Goal: Communication & Community: Participate in discussion

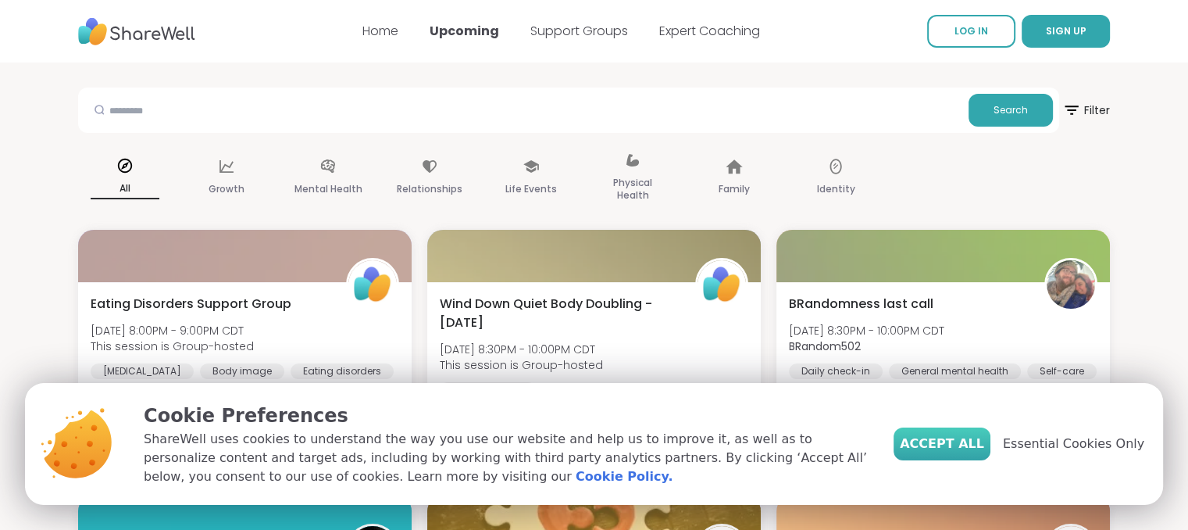
click at [978, 435] on span "Accept All" at bounding box center [942, 443] width 84 height 19
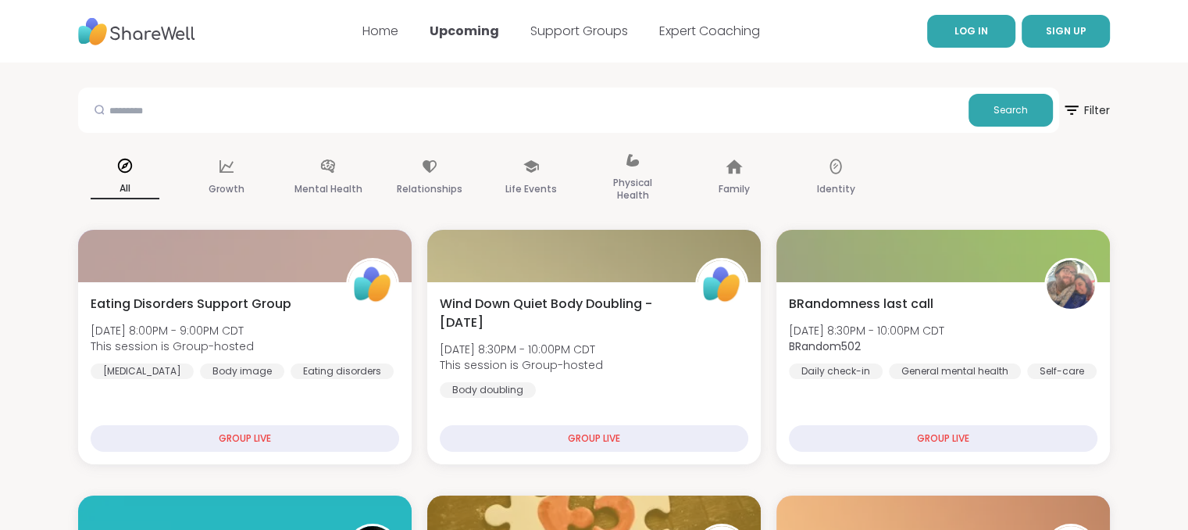
click at [962, 32] on span "LOG IN" at bounding box center [972, 30] width 34 height 13
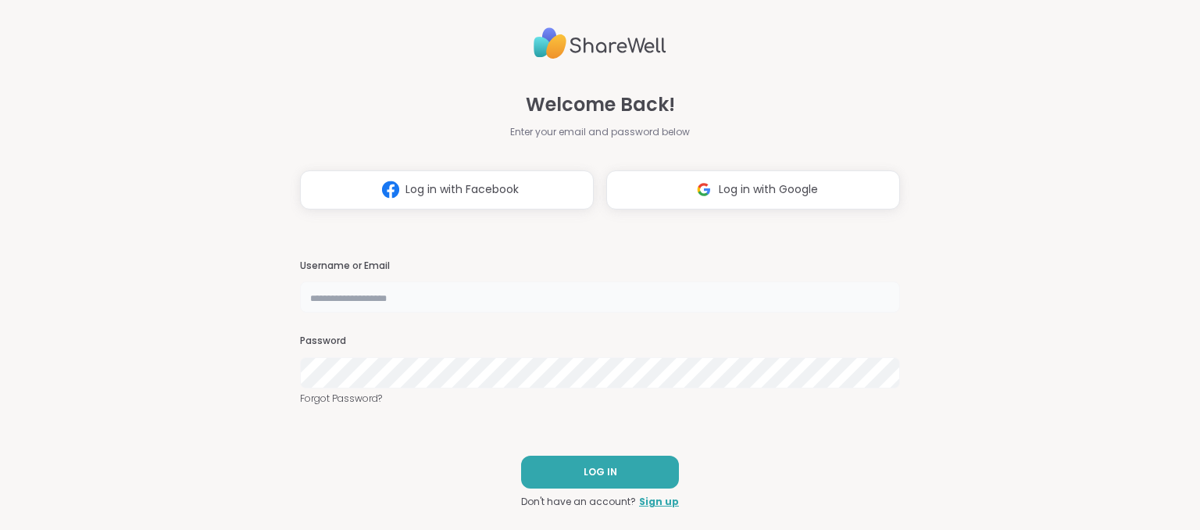
click at [489, 300] on input "text" at bounding box center [600, 296] width 600 height 31
type input "**********"
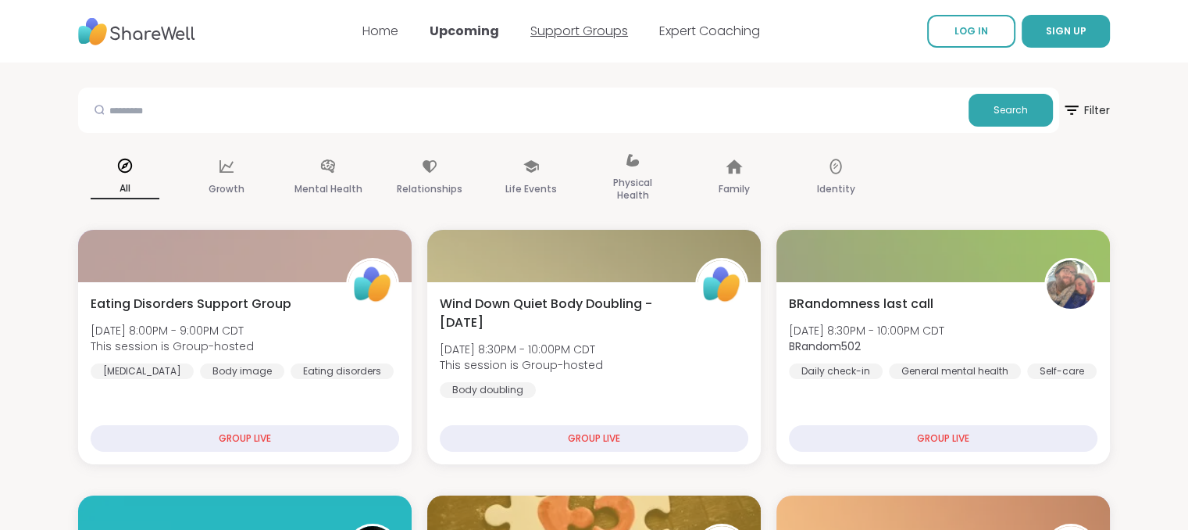
click at [567, 29] on link "Support Groups" at bounding box center [580, 31] width 98 height 18
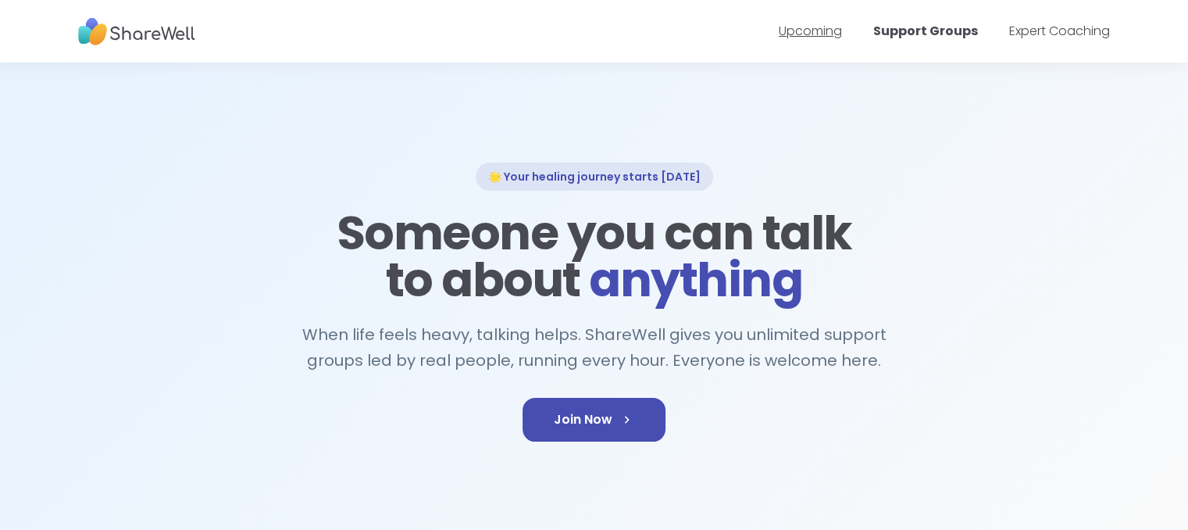
click at [819, 33] on link "Upcoming" at bounding box center [810, 31] width 63 height 18
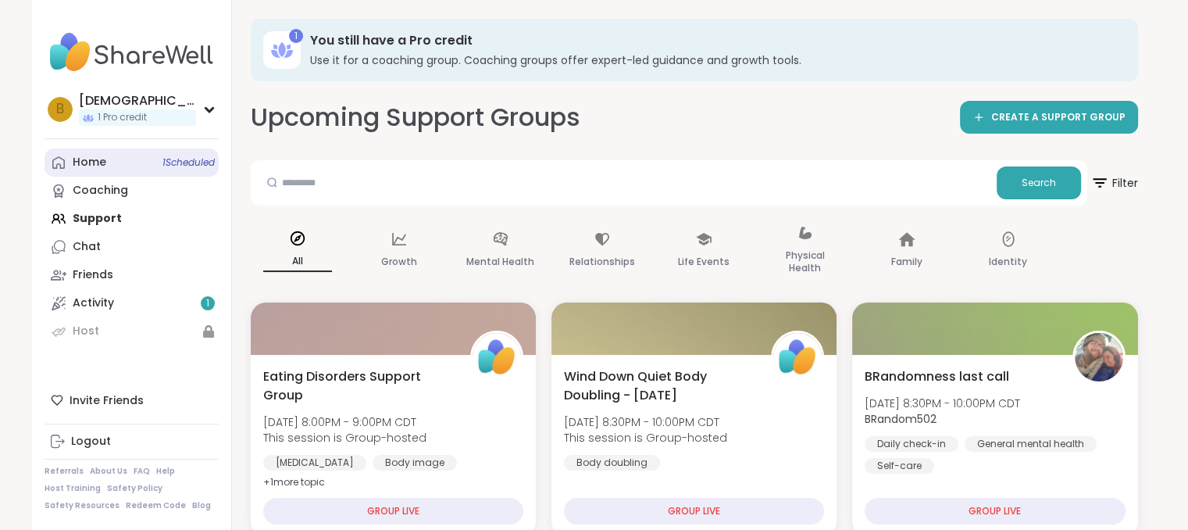
click at [167, 166] on span "1 Scheduled" at bounding box center [189, 162] width 52 height 13
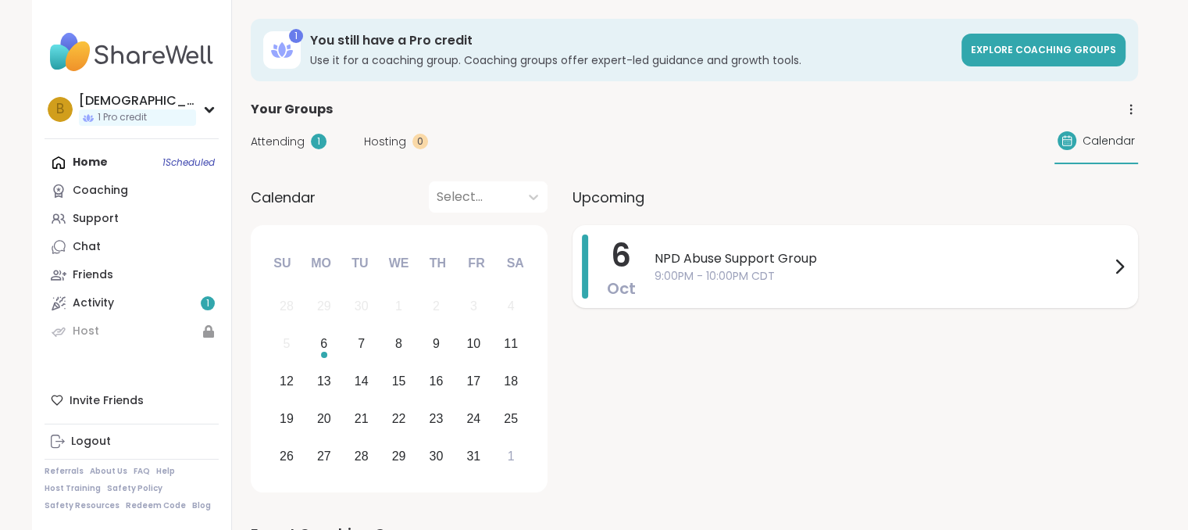
click at [799, 268] on span "9:00PM - 10:00PM CDT" at bounding box center [883, 276] width 456 height 16
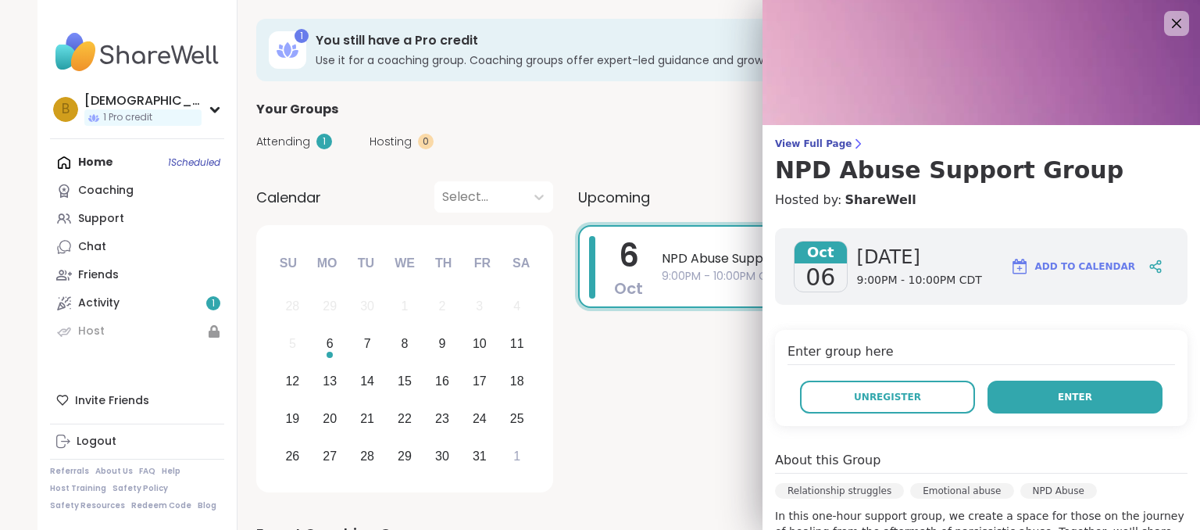
click at [1074, 398] on button "Enter" at bounding box center [1075, 397] width 175 height 33
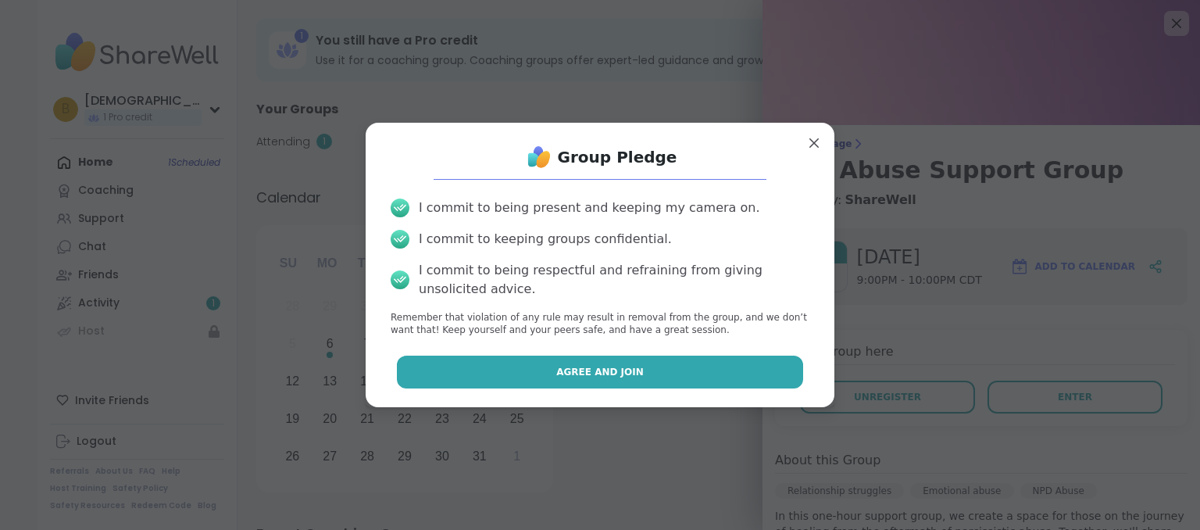
click at [688, 366] on button "Agree and Join" at bounding box center [600, 372] width 407 height 33
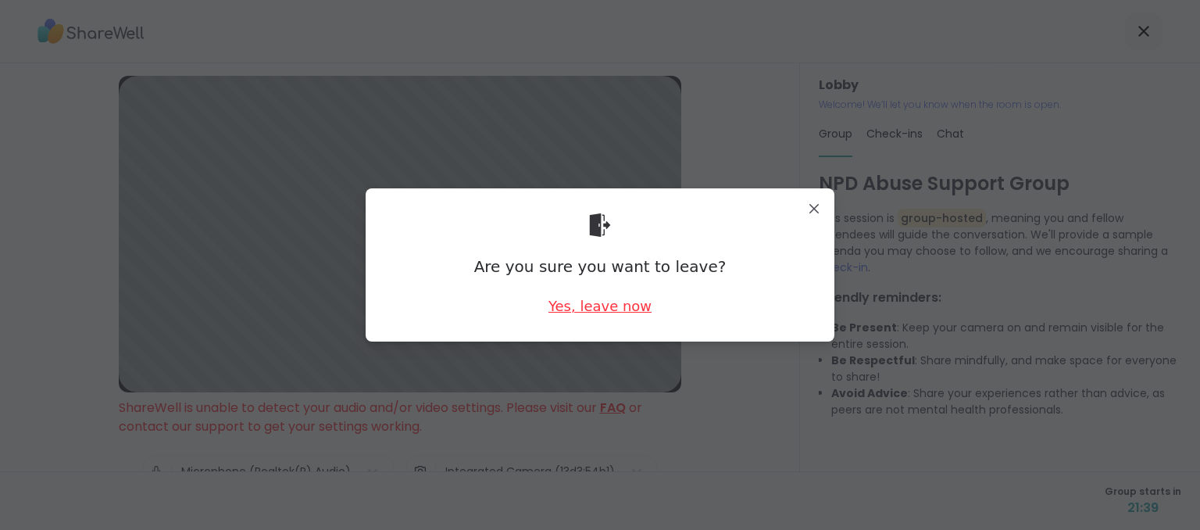
click at [600, 305] on div "Yes, leave now" at bounding box center [600, 306] width 103 height 20
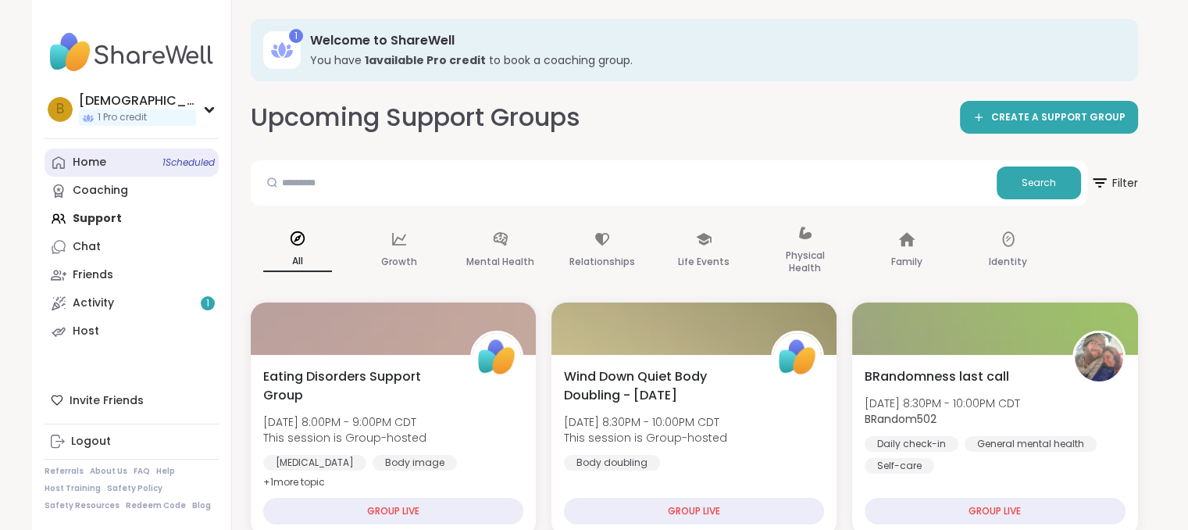
click at [210, 166] on span "1 Scheduled" at bounding box center [189, 162] width 52 height 13
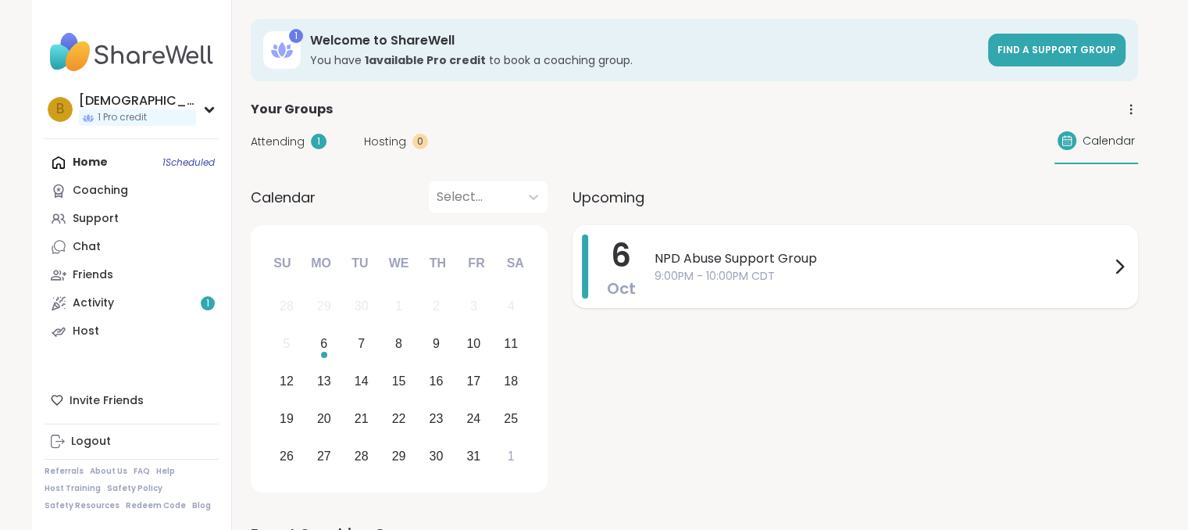
click at [783, 260] on span "NPD Abuse Support Group" at bounding box center [883, 258] width 456 height 19
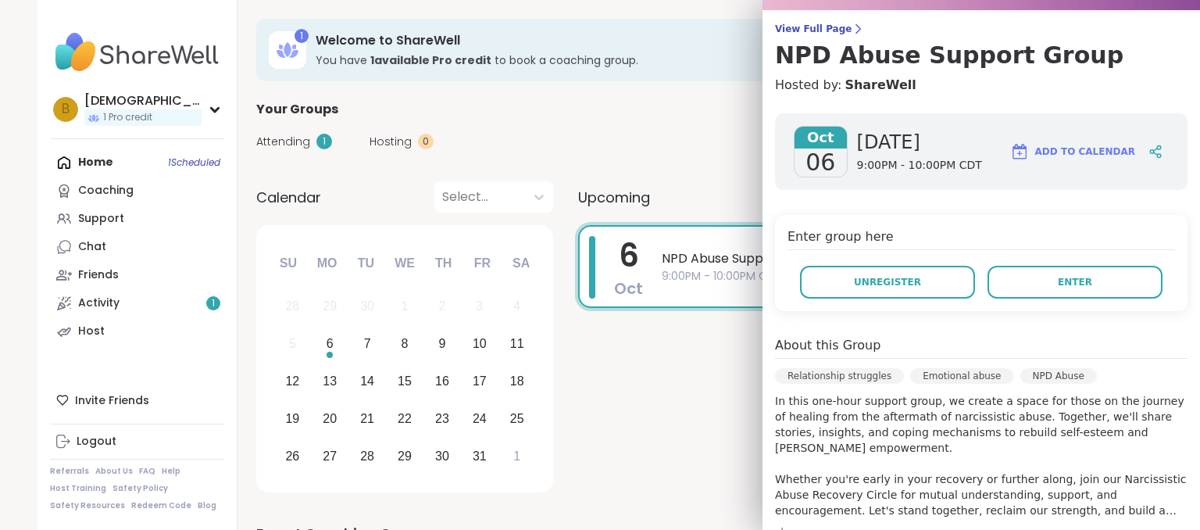
scroll to position [113, 0]
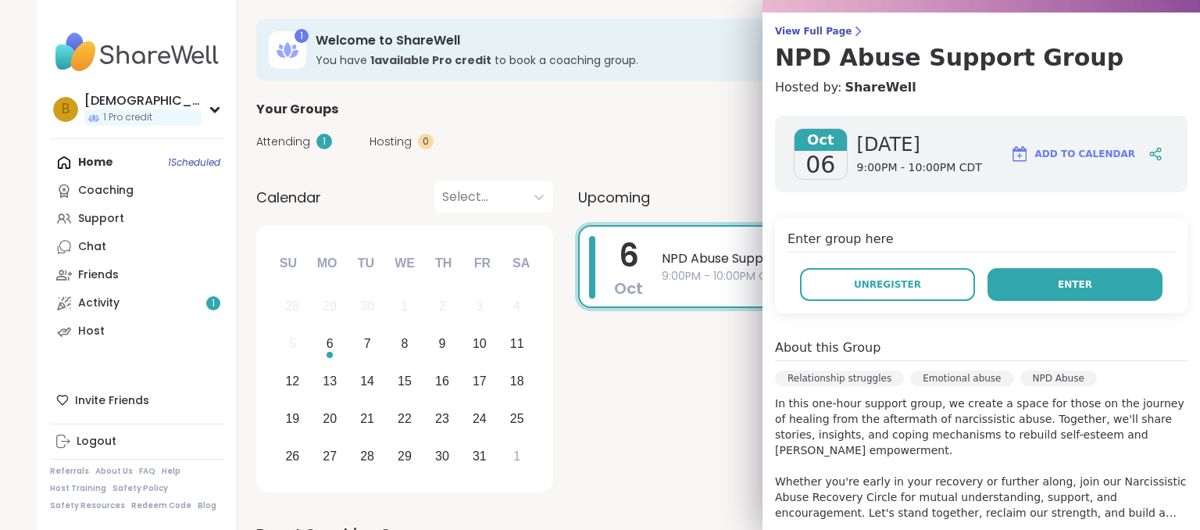
click at [1073, 283] on button "Enter" at bounding box center [1075, 284] width 175 height 33
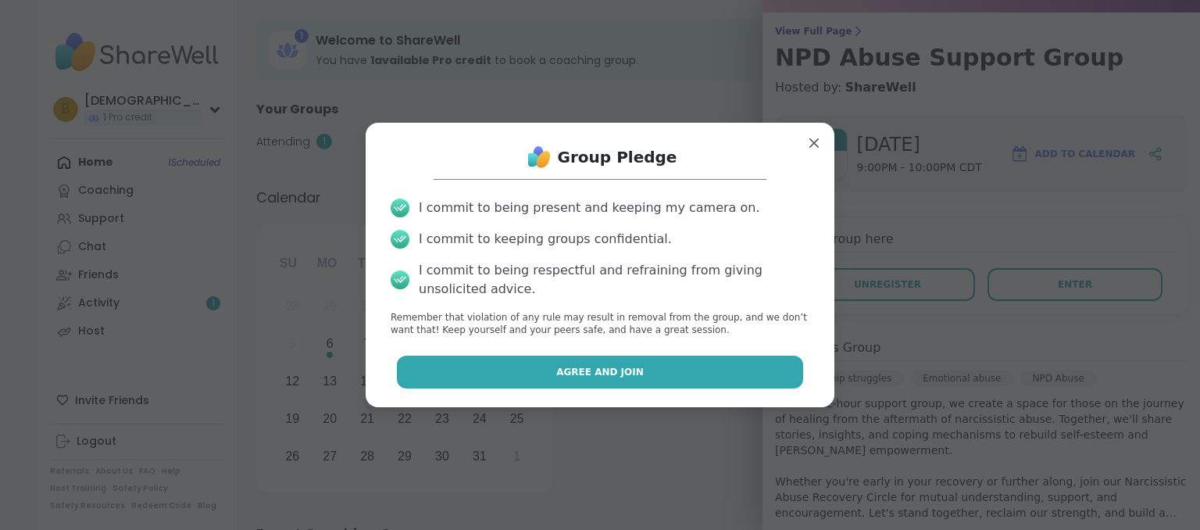
click at [615, 372] on span "Agree and Join" at bounding box center [600, 372] width 88 height 14
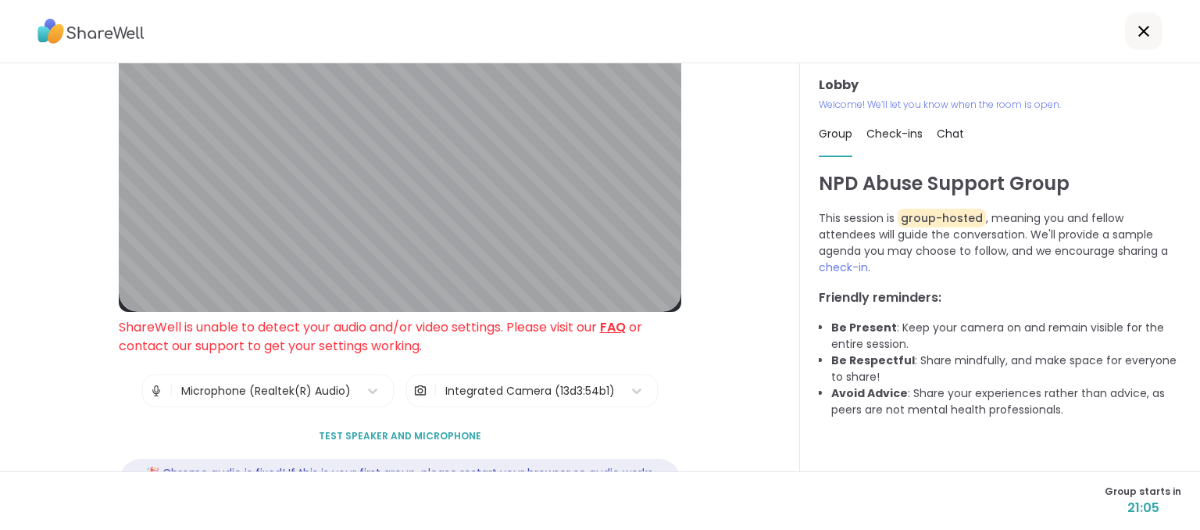
scroll to position [144, 0]
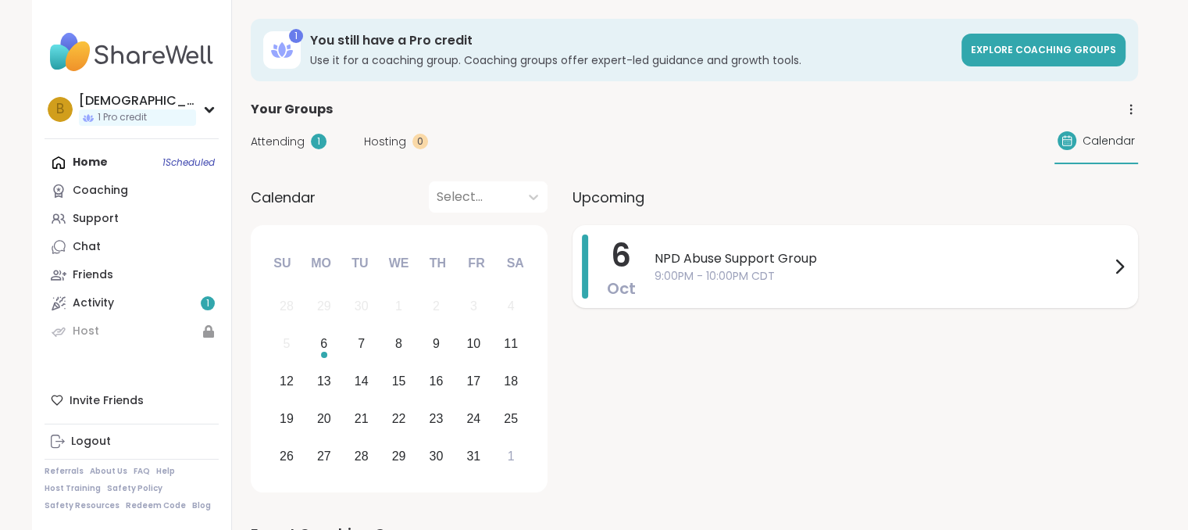
click at [994, 268] on span "9:00PM - 10:00PM CDT" at bounding box center [883, 276] width 456 height 16
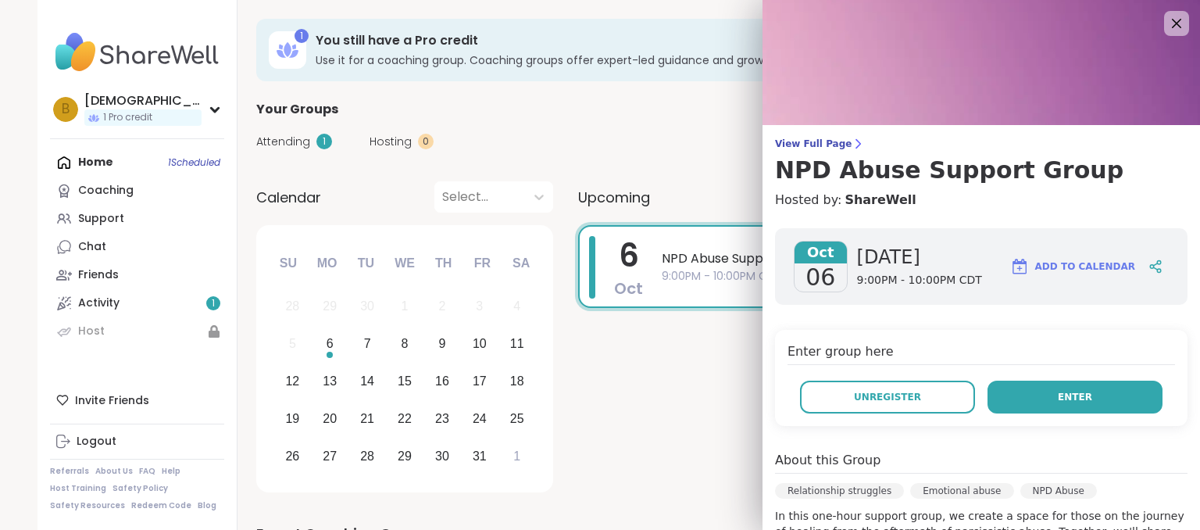
click at [1073, 384] on button "Enter" at bounding box center [1075, 397] width 175 height 33
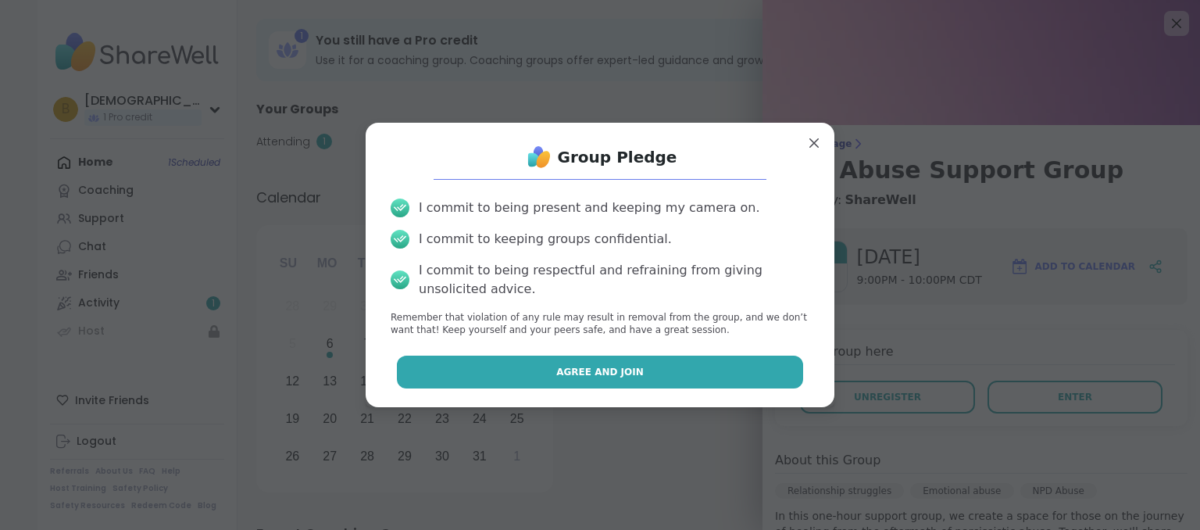
click at [672, 366] on button "Agree and Join" at bounding box center [600, 372] width 407 height 33
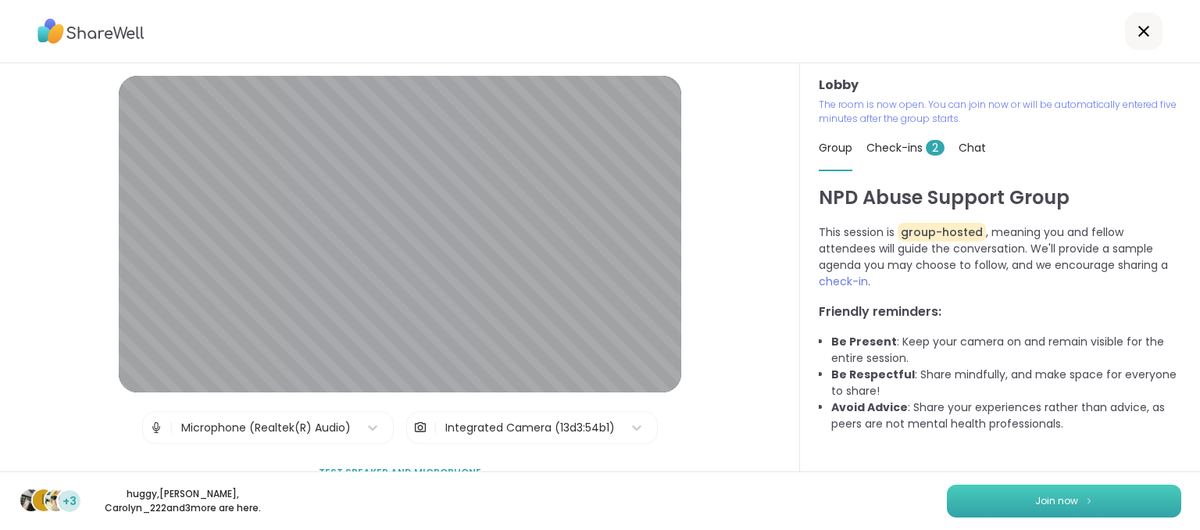
click at [1041, 492] on button "Join now" at bounding box center [1064, 500] width 234 height 33
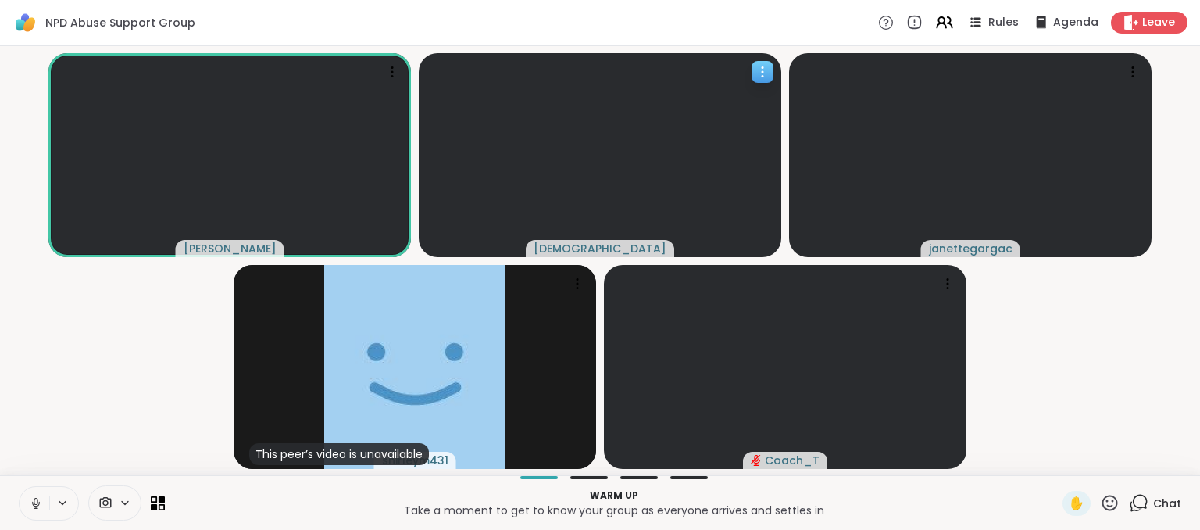
click at [763, 67] on icon at bounding box center [763, 68] width 2 height 2
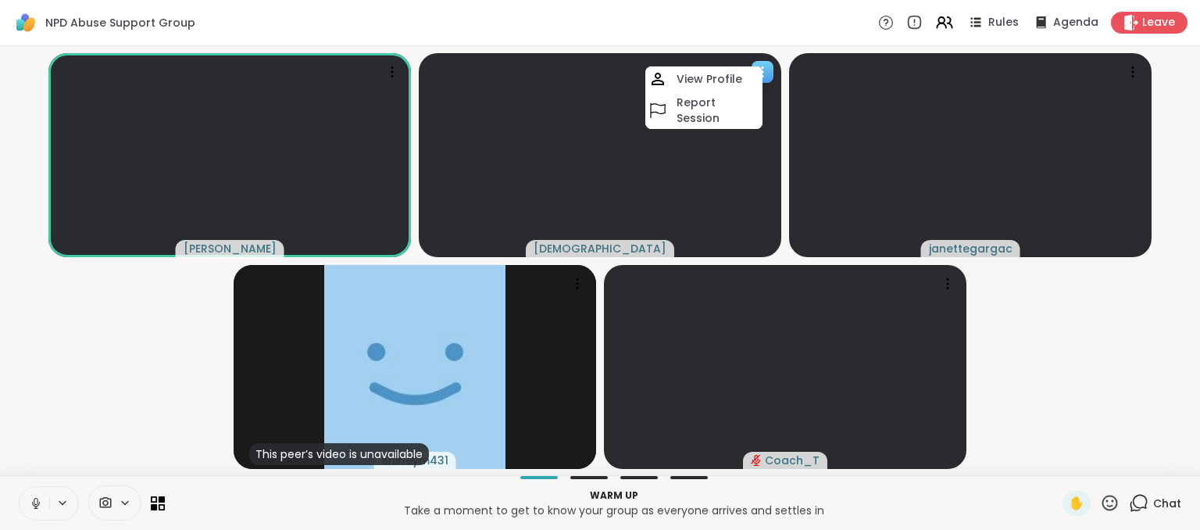
click at [763, 67] on icon at bounding box center [763, 68] width 2 height 2
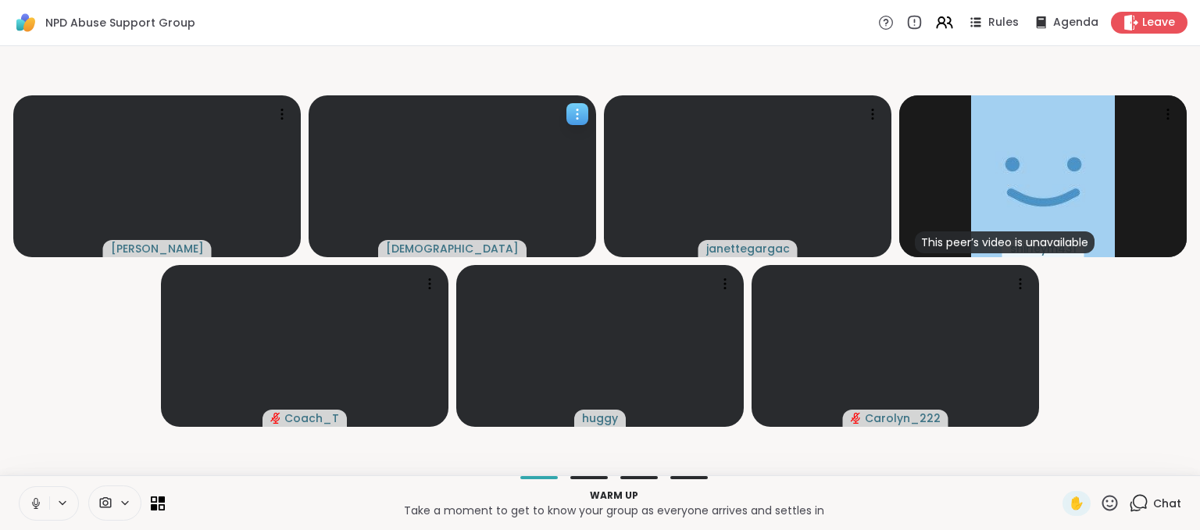
click at [419, 245] on span "[DEMOGRAPHIC_DATA]" at bounding box center [452, 249] width 133 height 16
click at [559, 243] on video at bounding box center [453, 176] width 288 height 162
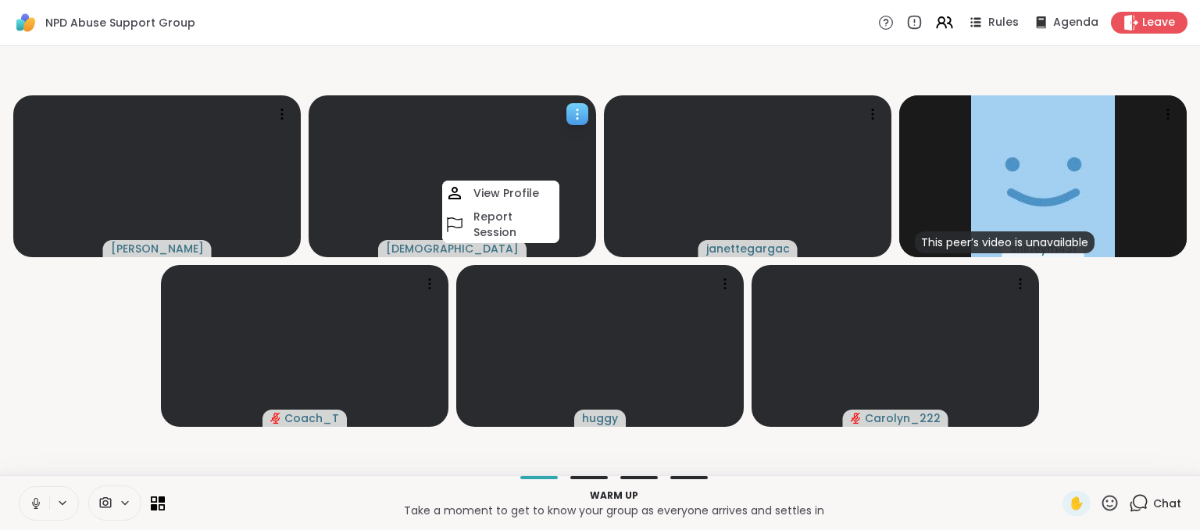
click at [559, 243] on video at bounding box center [453, 176] width 288 height 162
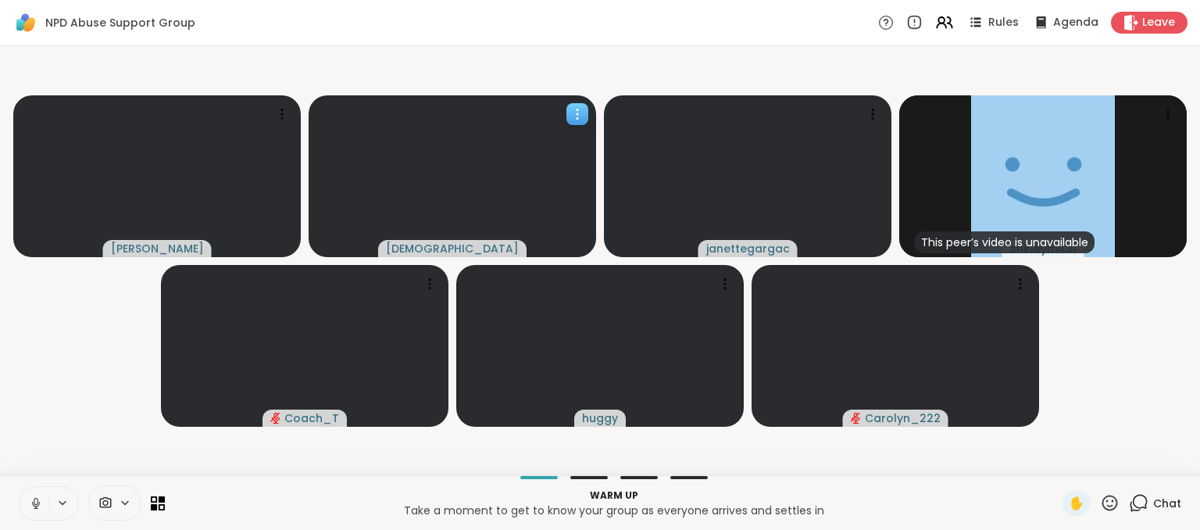
click at [559, 243] on video at bounding box center [453, 176] width 288 height 162
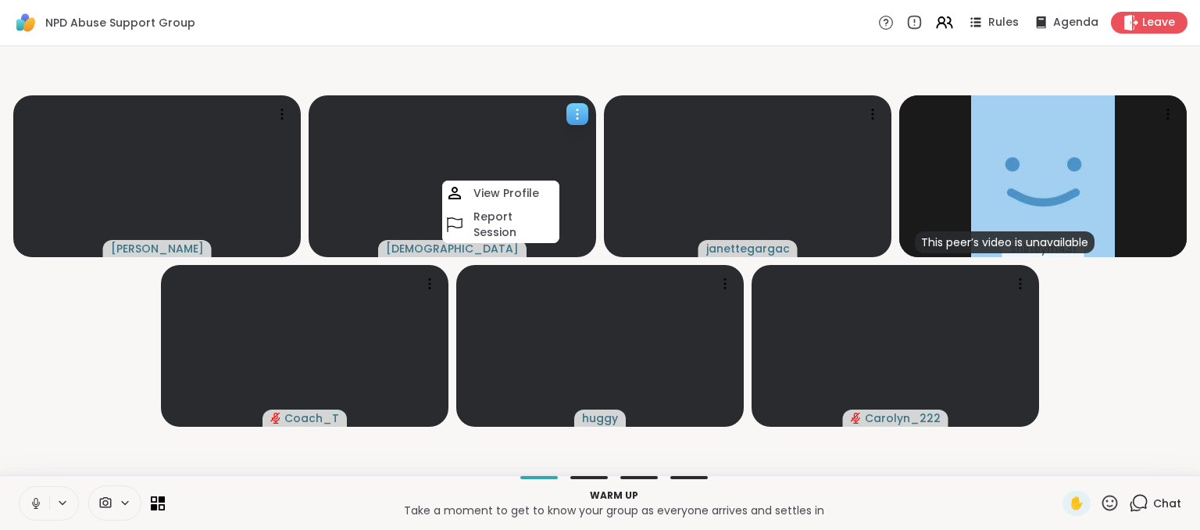
click at [431, 248] on span "[DEMOGRAPHIC_DATA]" at bounding box center [452, 249] width 133 height 16
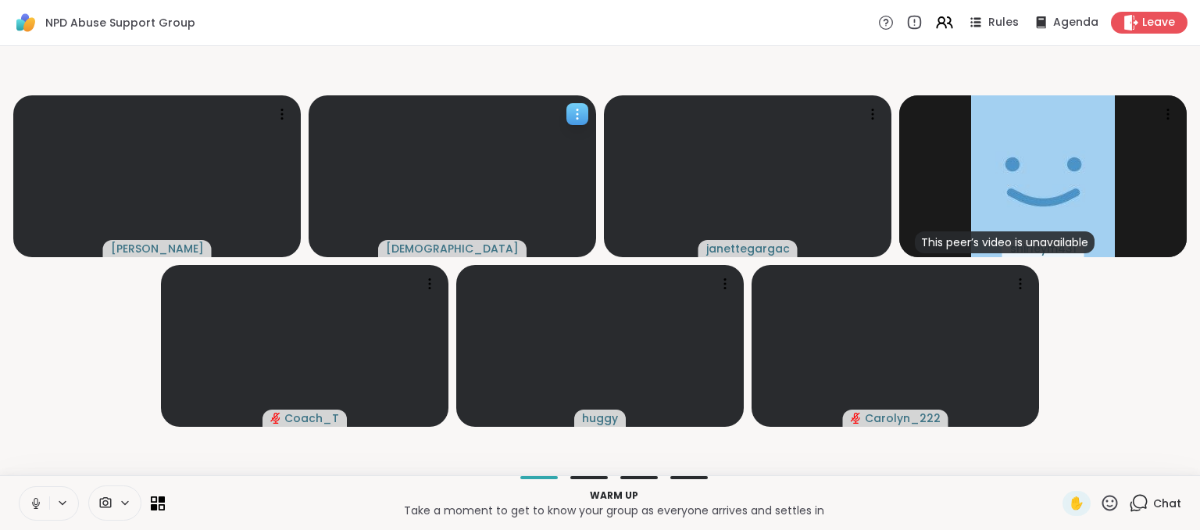
click at [570, 111] on icon at bounding box center [578, 114] width 16 height 16
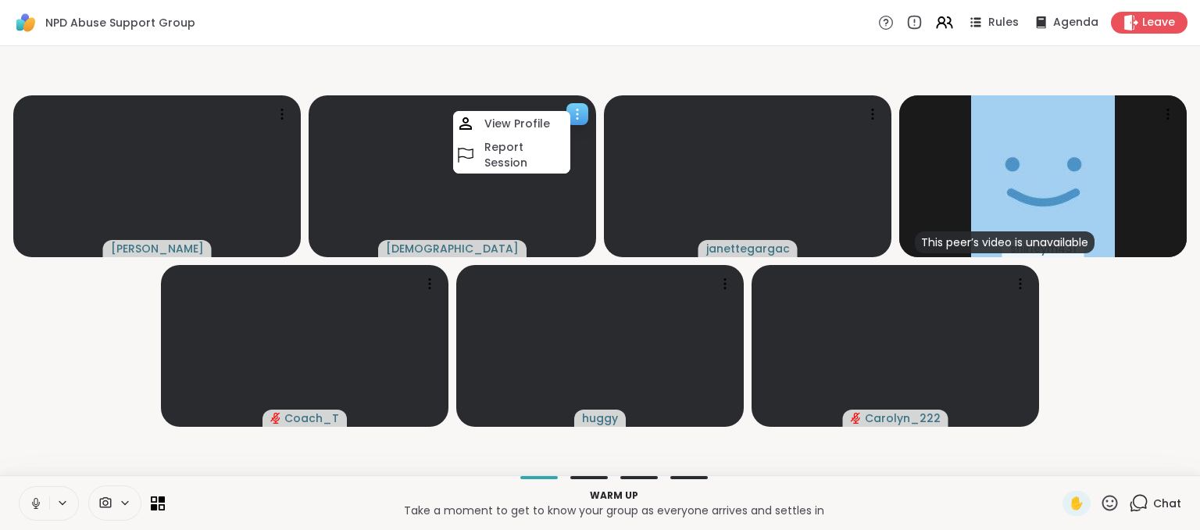
click at [397, 239] on video at bounding box center [453, 176] width 288 height 162
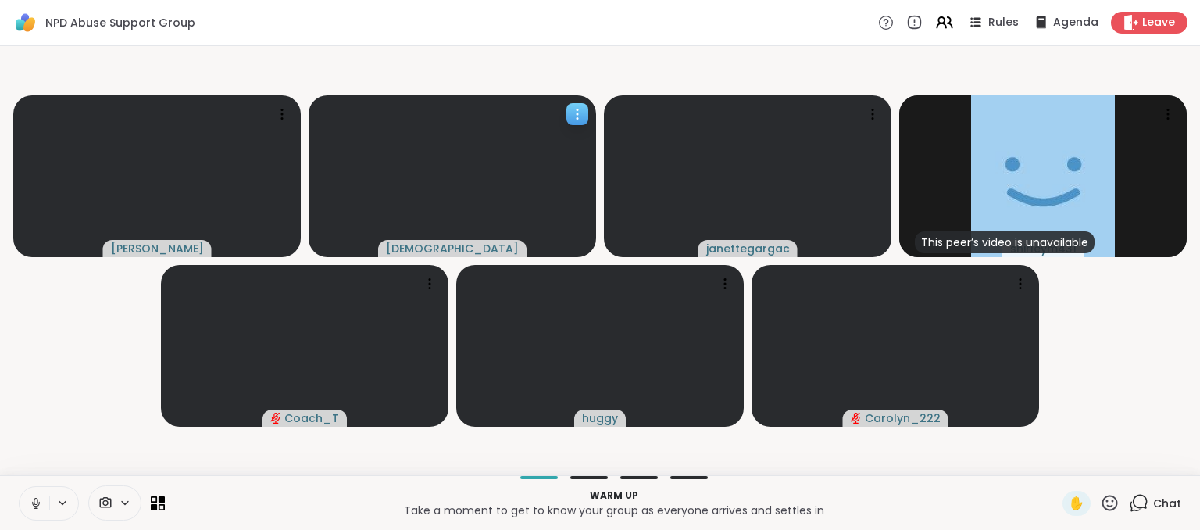
click at [556, 245] on video at bounding box center [453, 176] width 288 height 162
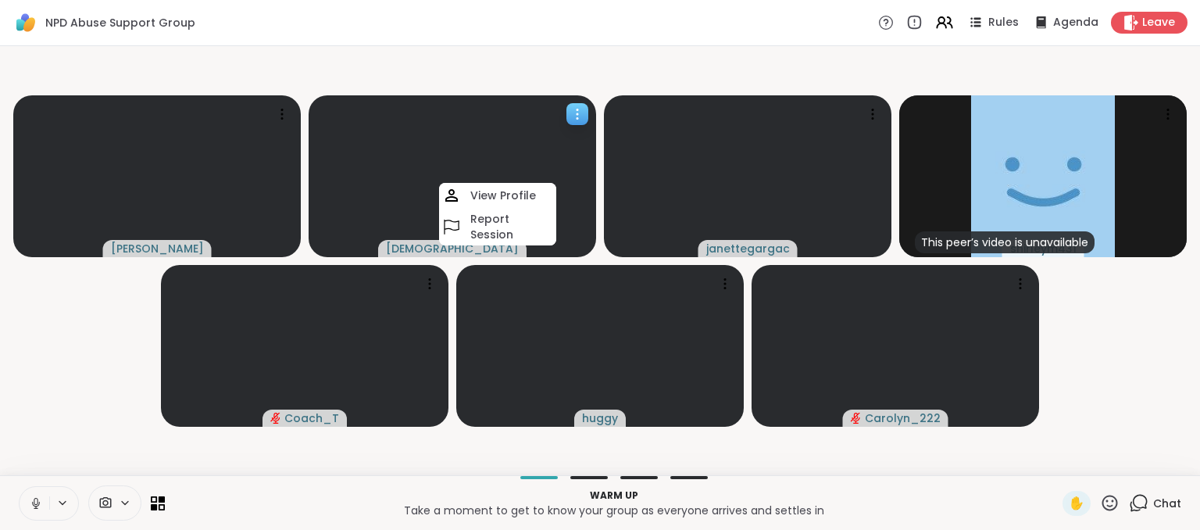
click at [556, 245] on video at bounding box center [453, 176] width 288 height 162
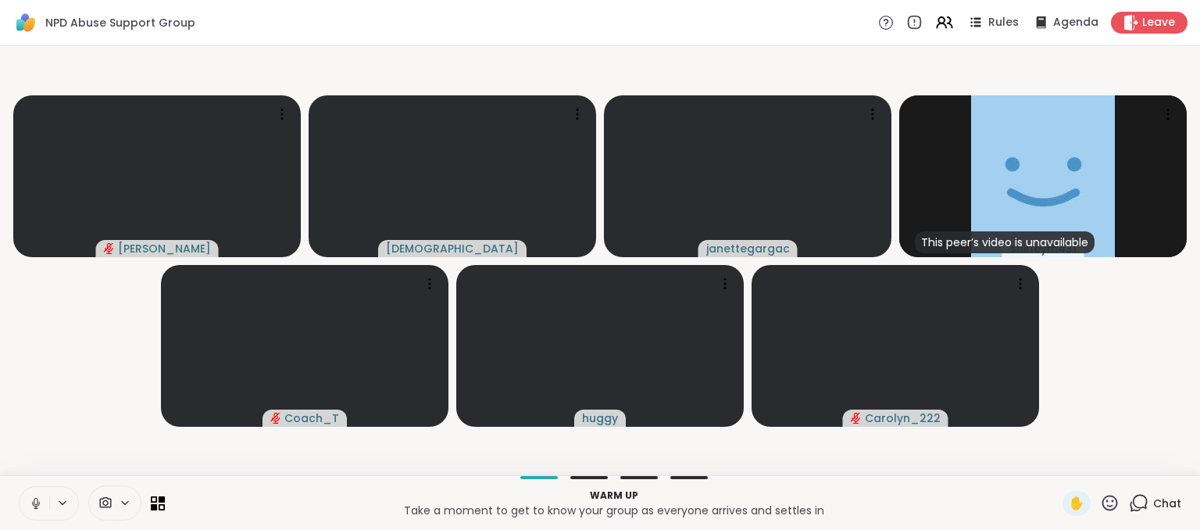
click at [59, 506] on icon at bounding box center [62, 502] width 13 height 13
click at [29, 509] on icon at bounding box center [36, 503] width 14 height 14
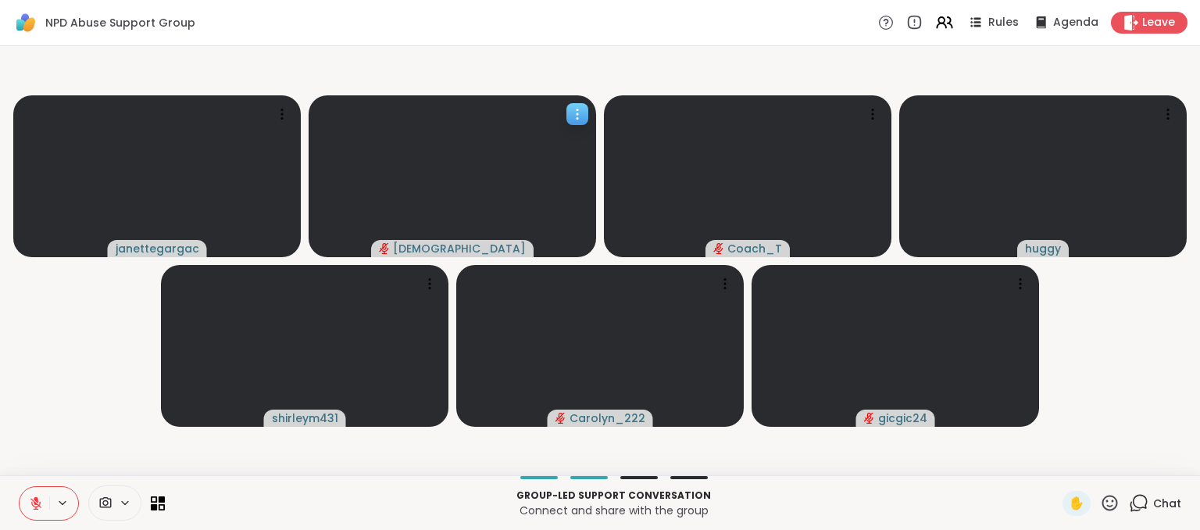
click at [388, 246] on icon "audio-muted" at bounding box center [383, 248] width 9 height 12
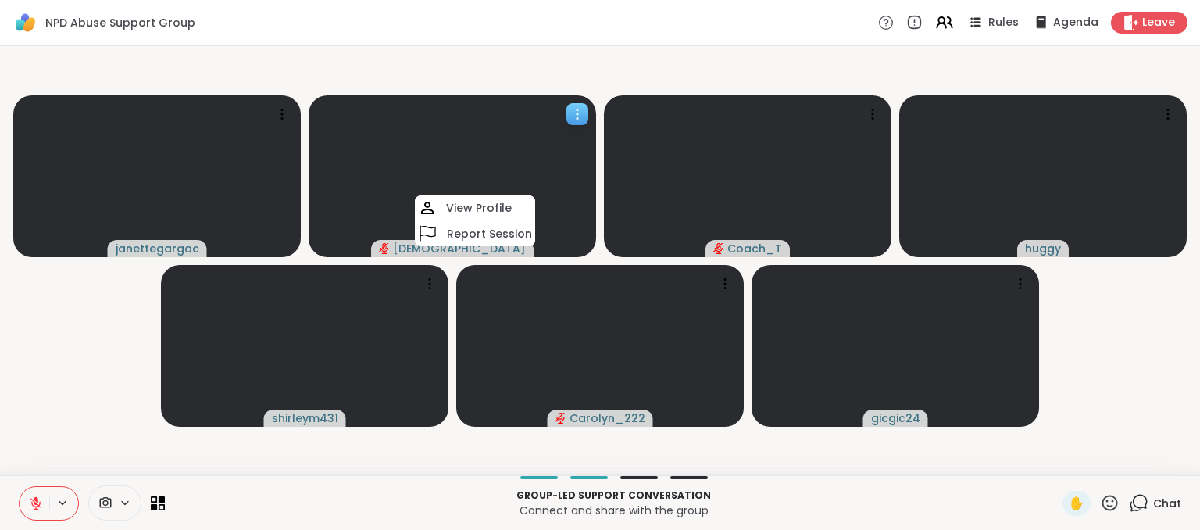
click at [388, 246] on icon "audio-muted" at bounding box center [383, 248] width 9 height 12
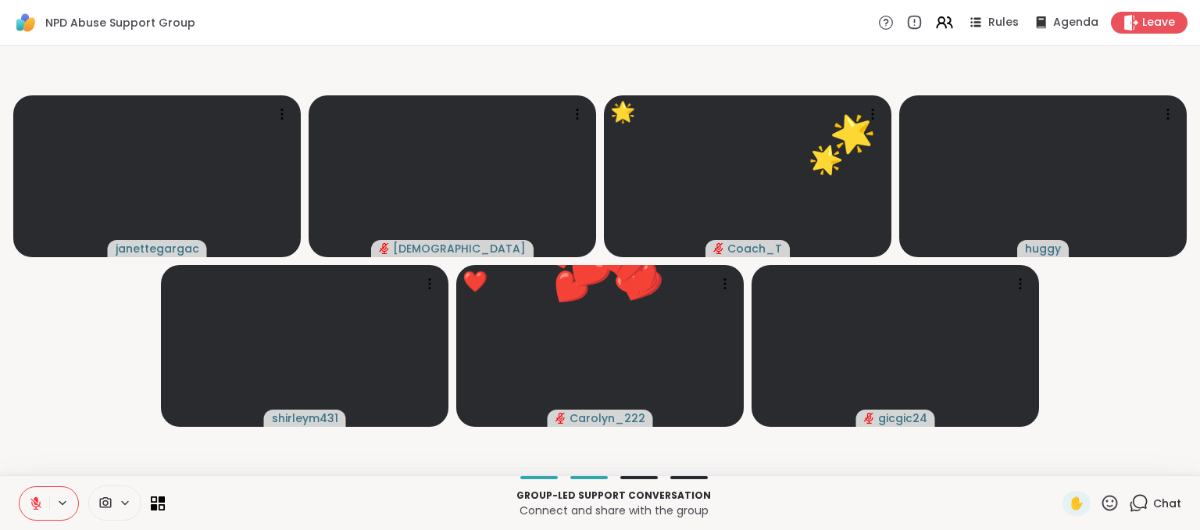
click at [35, 500] on icon at bounding box center [36, 499] width 5 height 6
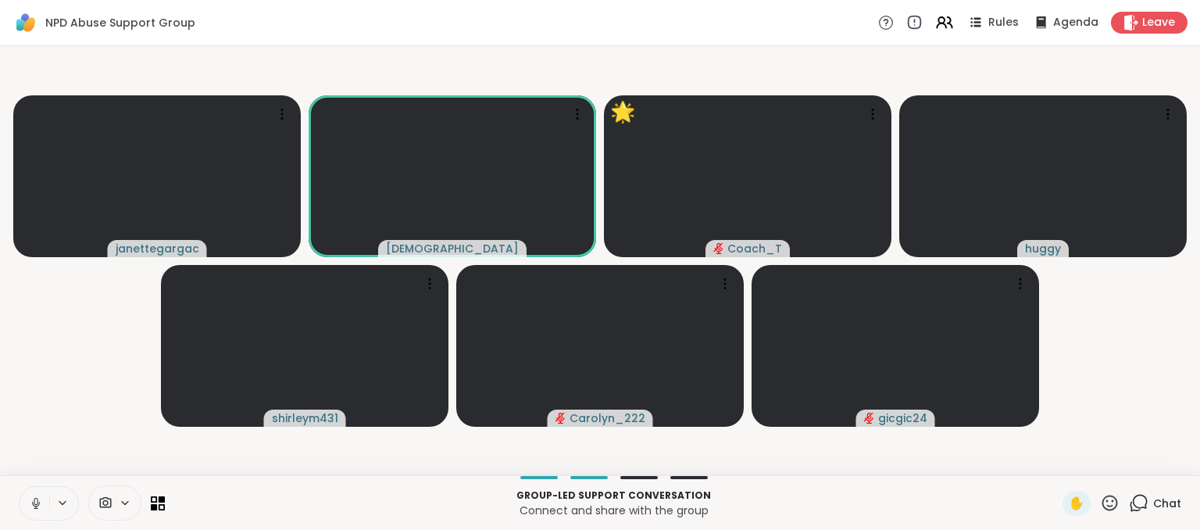
click at [29, 504] on icon at bounding box center [36, 503] width 14 height 14
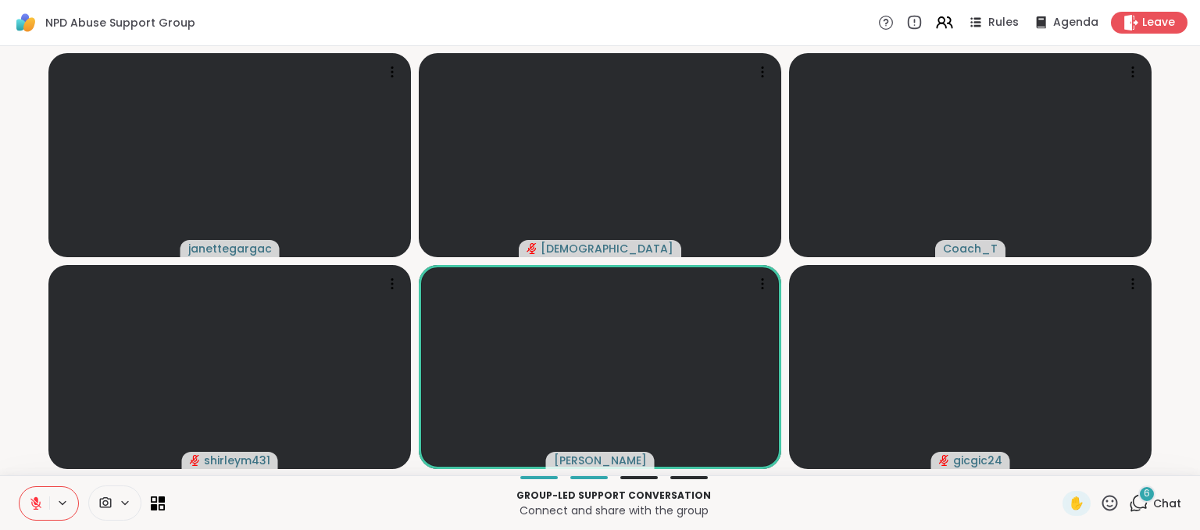
click at [846, 495] on p "Group-led support conversation" at bounding box center [613, 495] width 879 height 14
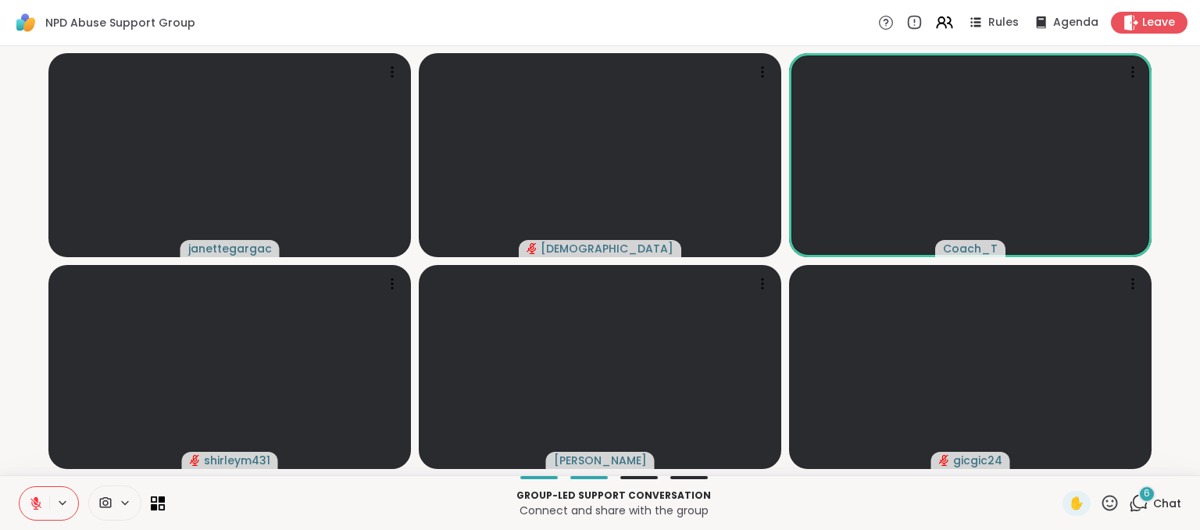
click at [33, 507] on icon at bounding box center [36, 503] width 14 height 14
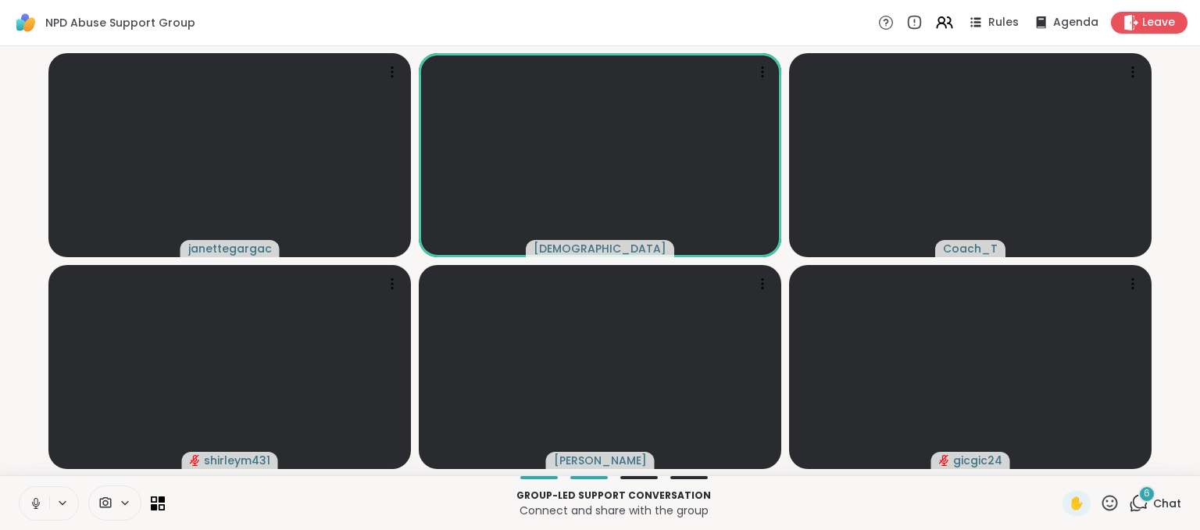
click at [34, 507] on icon at bounding box center [36, 503] width 14 height 14
